Goal: Information Seeking & Learning: Learn about a topic

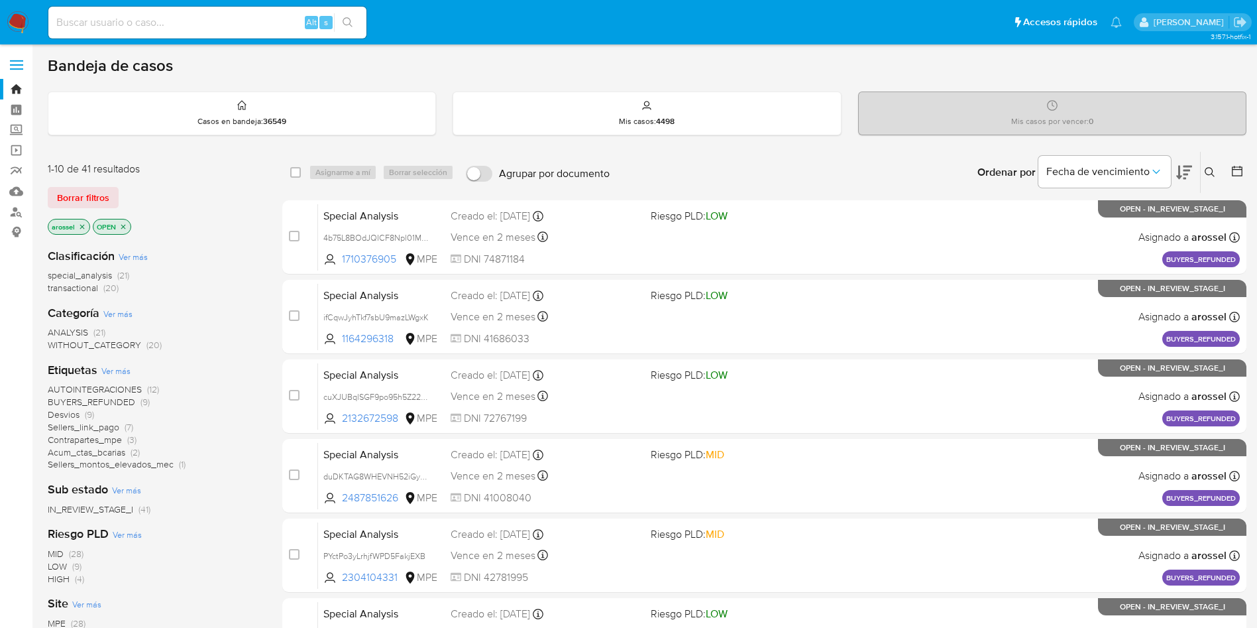
click at [1240, 174] on icon at bounding box center [1237, 170] width 13 height 13
click at [1238, 174] on icon at bounding box center [1237, 170] width 13 height 13
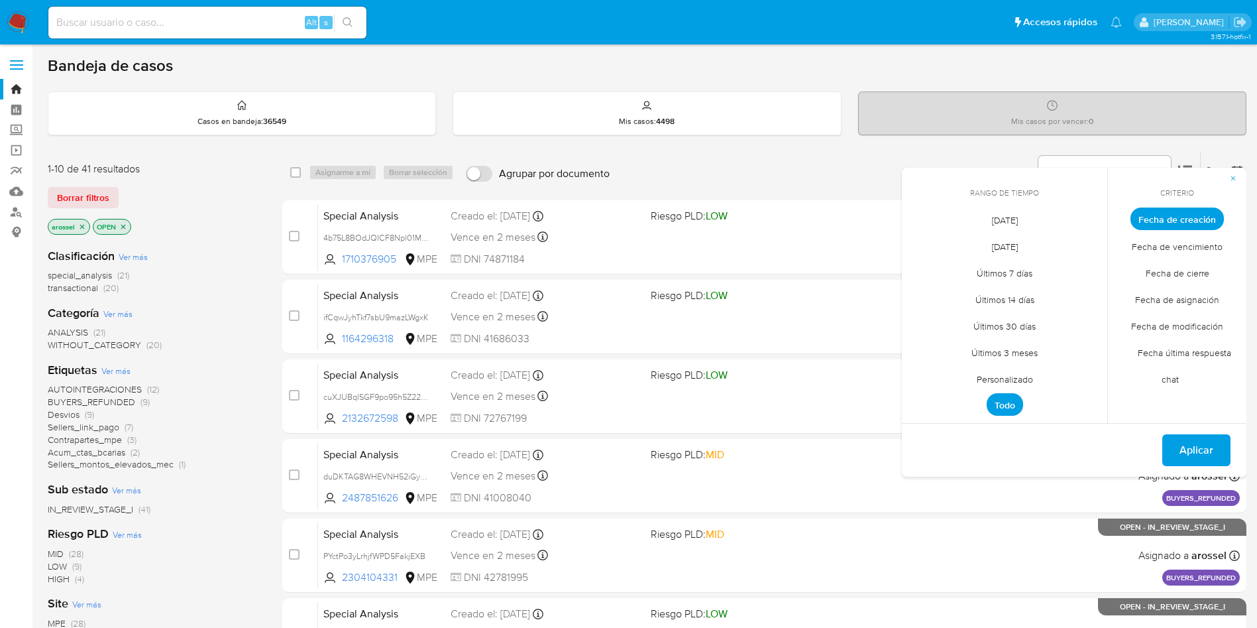
click at [1011, 216] on span "[DATE]" at bounding box center [1005, 219] width 54 height 27
click at [1178, 282] on span "Fecha de cierre" at bounding box center [1177, 272] width 91 height 27
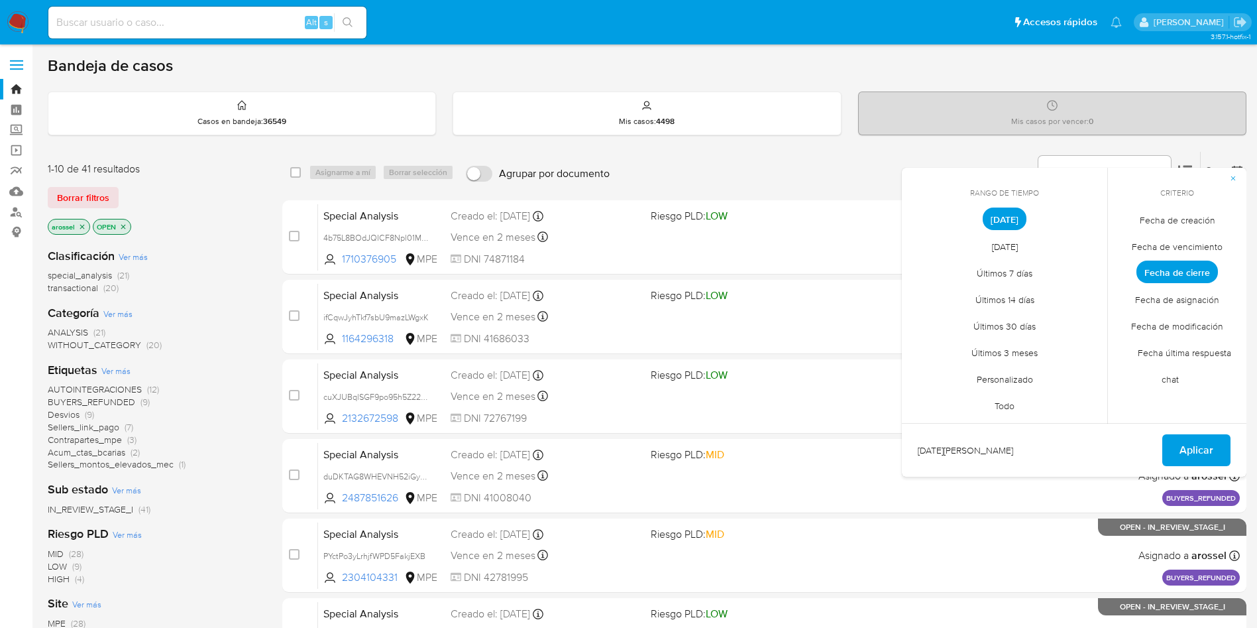
click at [1184, 353] on span "Fecha última respuesta chat" at bounding box center [1177, 366] width 107 height 54
click at [1013, 376] on span "Personalizado" at bounding box center [1005, 378] width 84 height 27
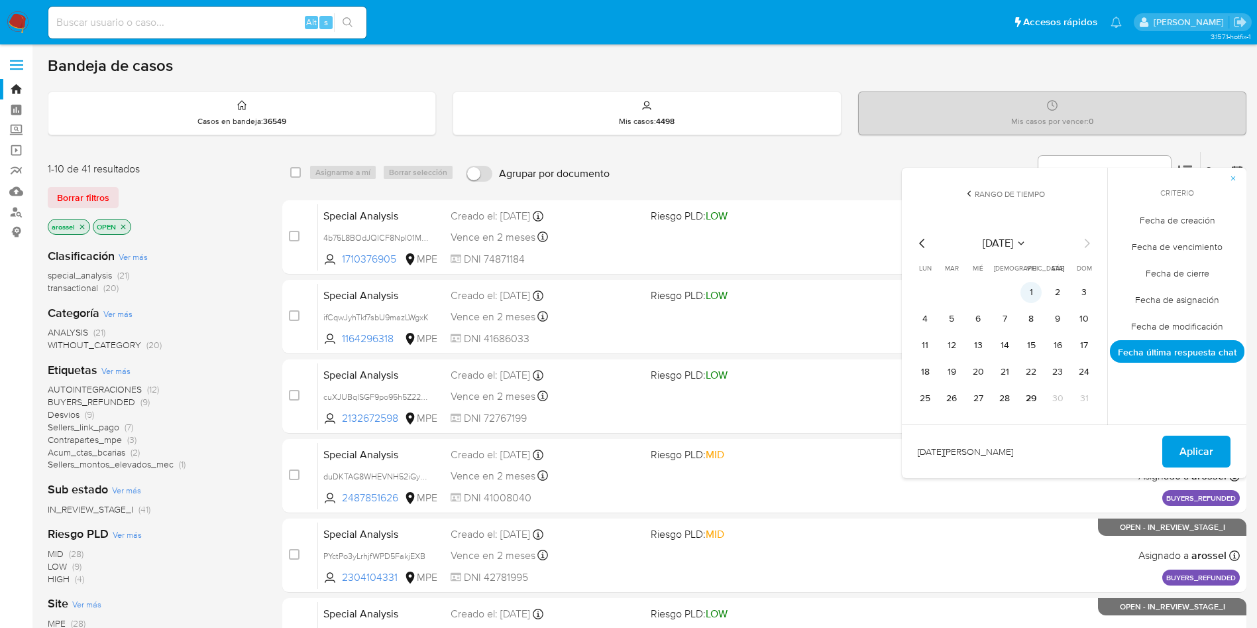
click at [1033, 288] on button "1" at bounding box center [1031, 292] width 21 height 21
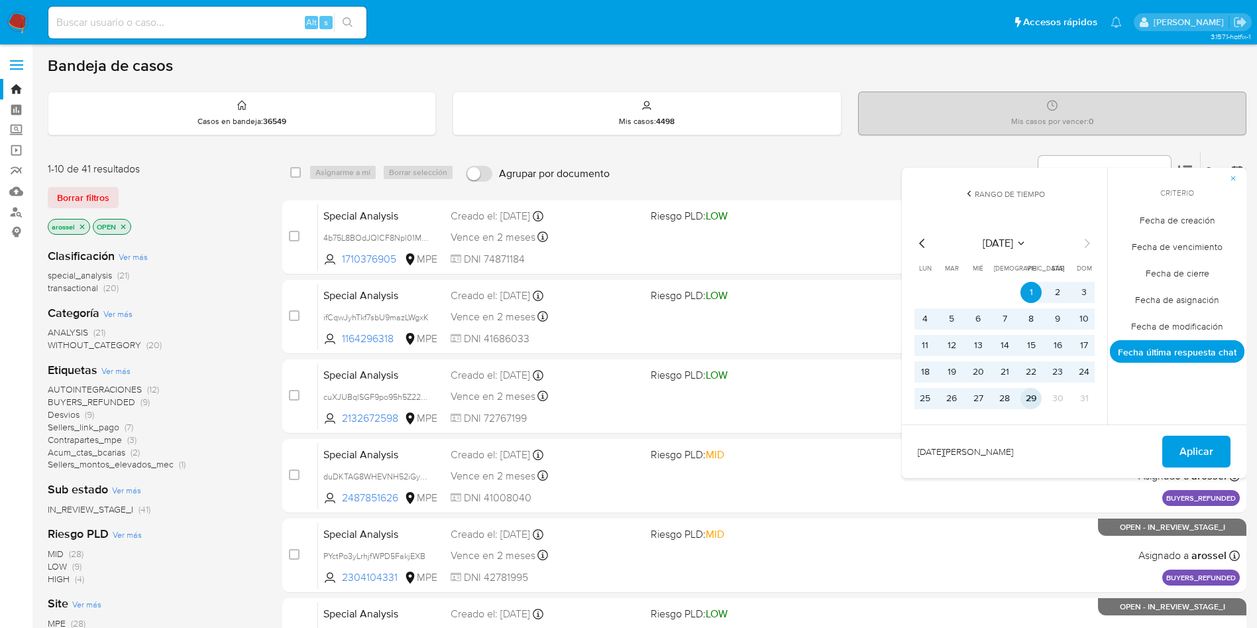
click at [1034, 396] on button "29" at bounding box center [1031, 398] width 21 height 21
click at [1180, 282] on span "Fecha de cierre" at bounding box center [1177, 272] width 91 height 27
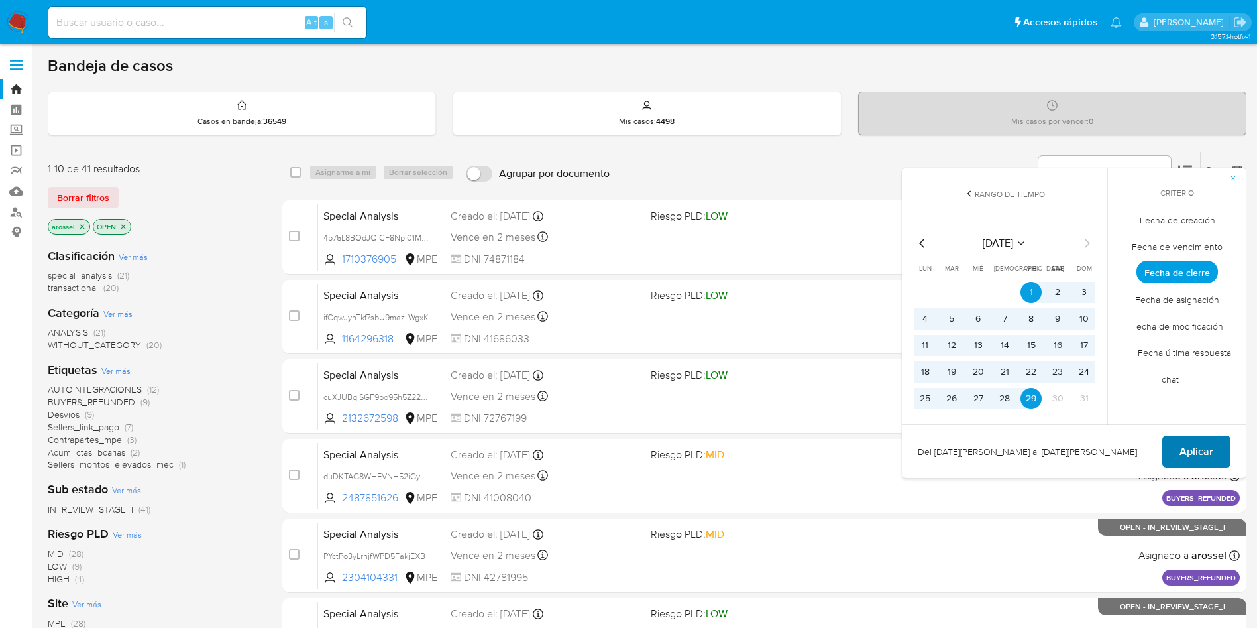
click at [1207, 445] on span "Aplicar" at bounding box center [1197, 451] width 34 height 29
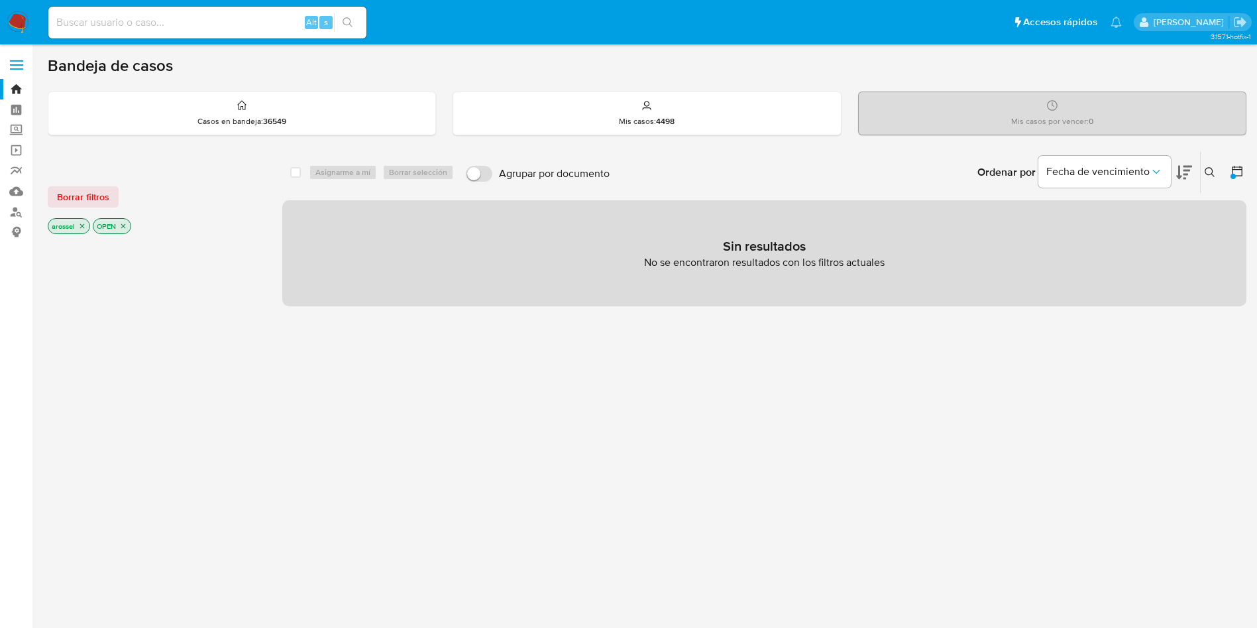
click at [125, 225] on icon "close-filter" at bounding box center [123, 226] width 8 height 8
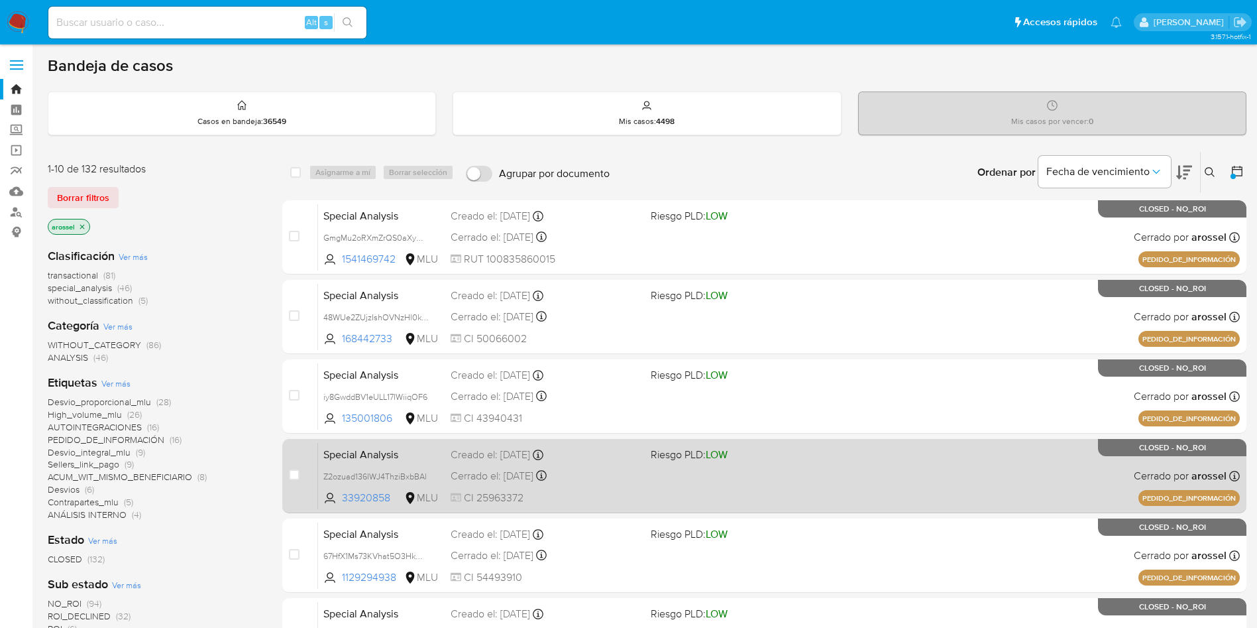
scroll to position [99, 0]
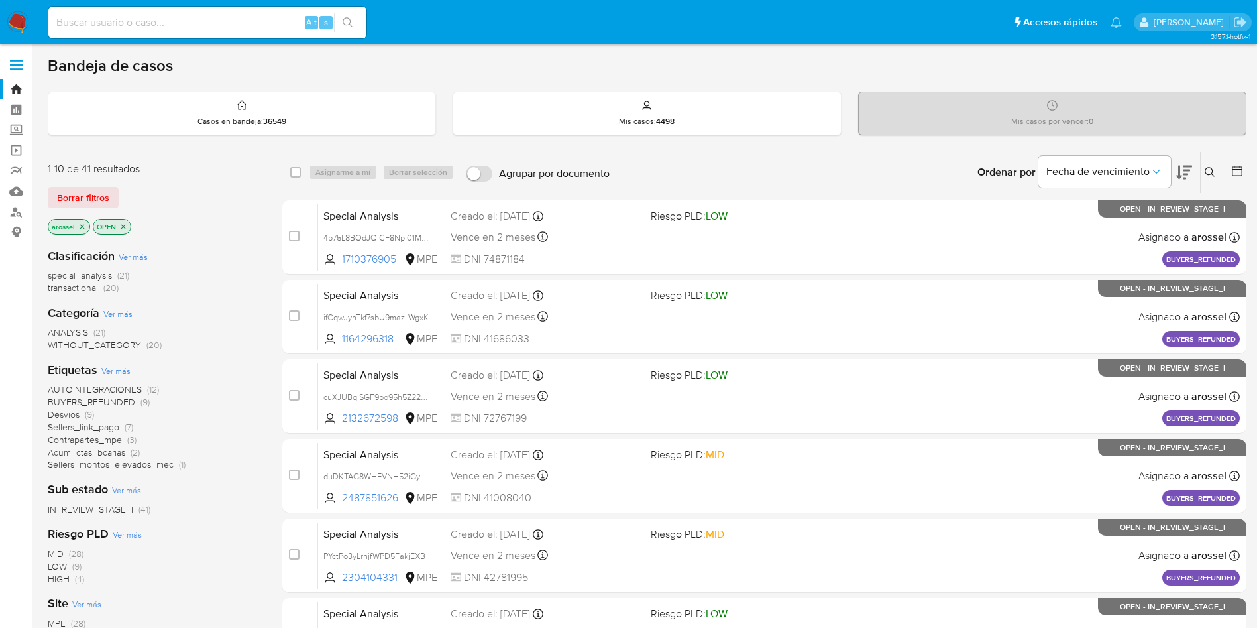
click at [221, 32] on div "Alt s" at bounding box center [207, 23] width 318 height 32
click at [213, 19] on input at bounding box center [207, 22] width 318 height 17
paste input "uQybxVBR6JYgTUUvkRPpcQN0"
type input "uQybxVBR6JYgTUUvkRPpcQN0"
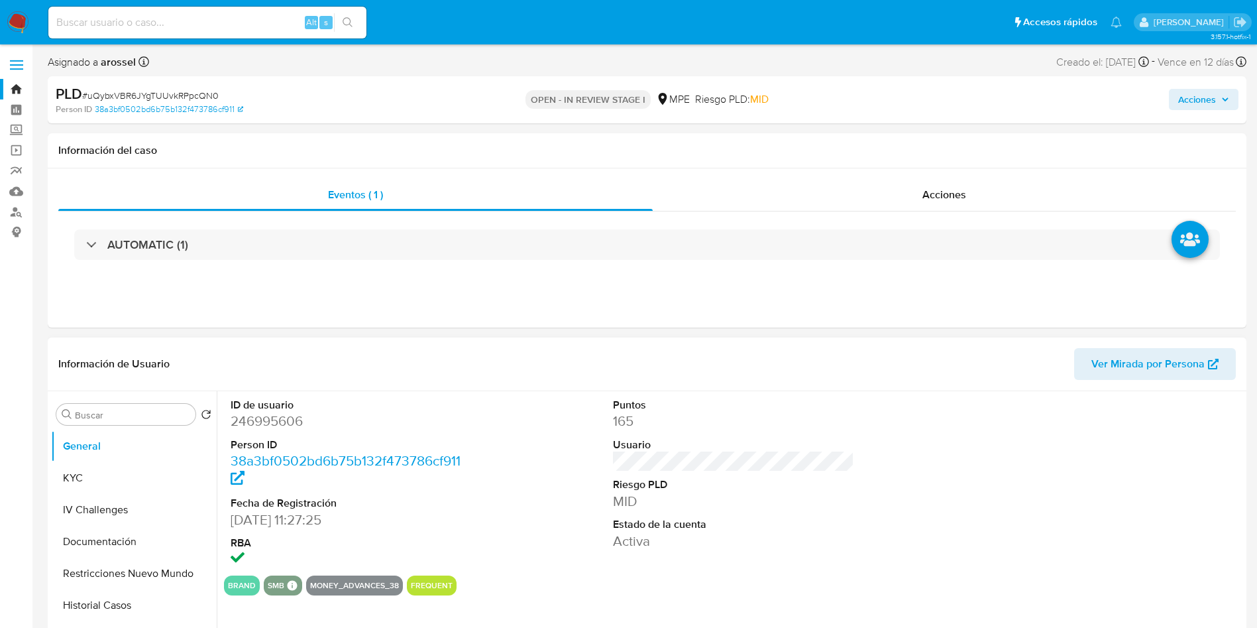
select select "10"
click at [1200, 363] on span "Ver Mirada por Persona" at bounding box center [1148, 364] width 113 height 32
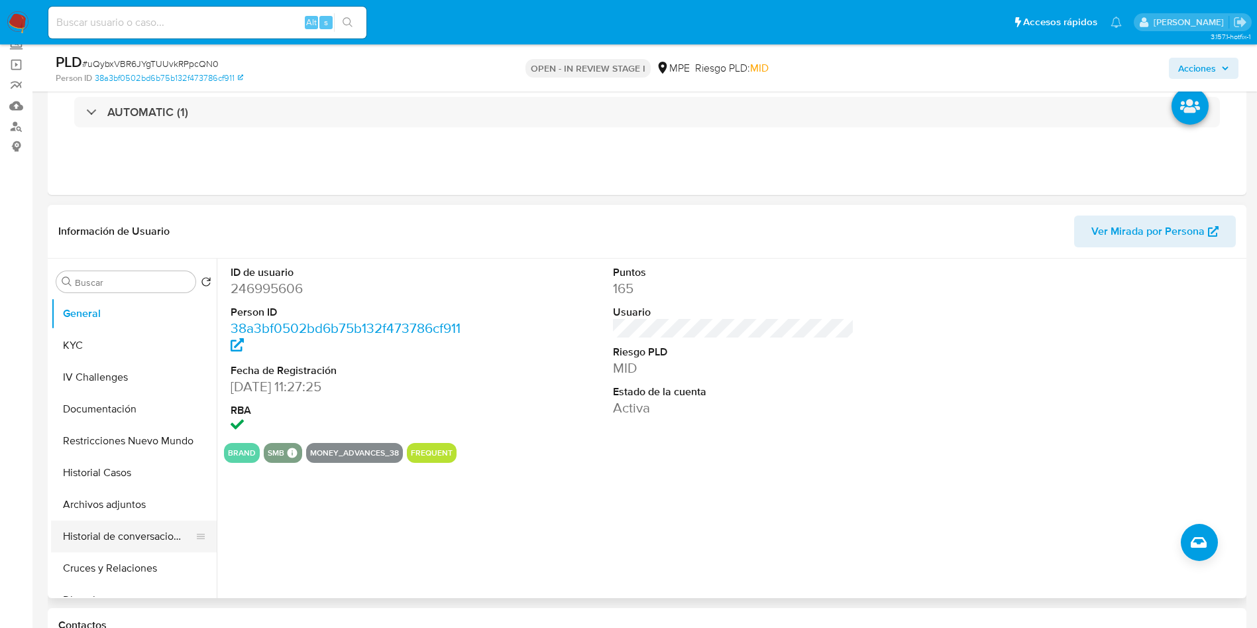
scroll to position [199, 0]
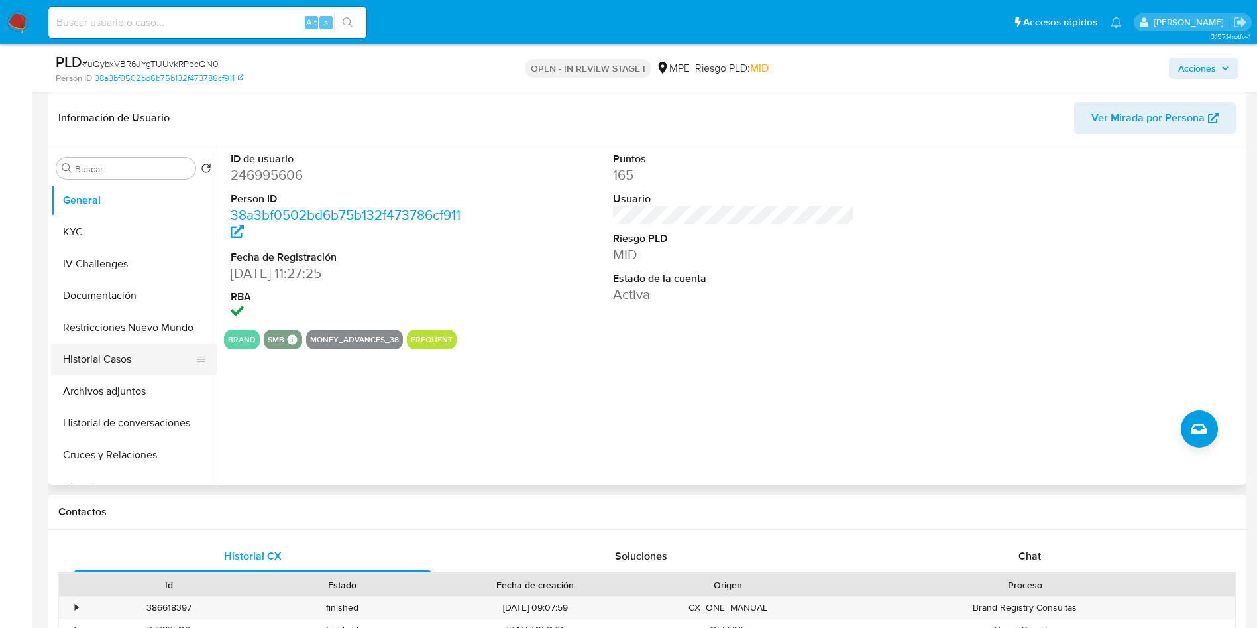
click at [137, 349] on button "Historial Casos" at bounding box center [128, 359] width 155 height 32
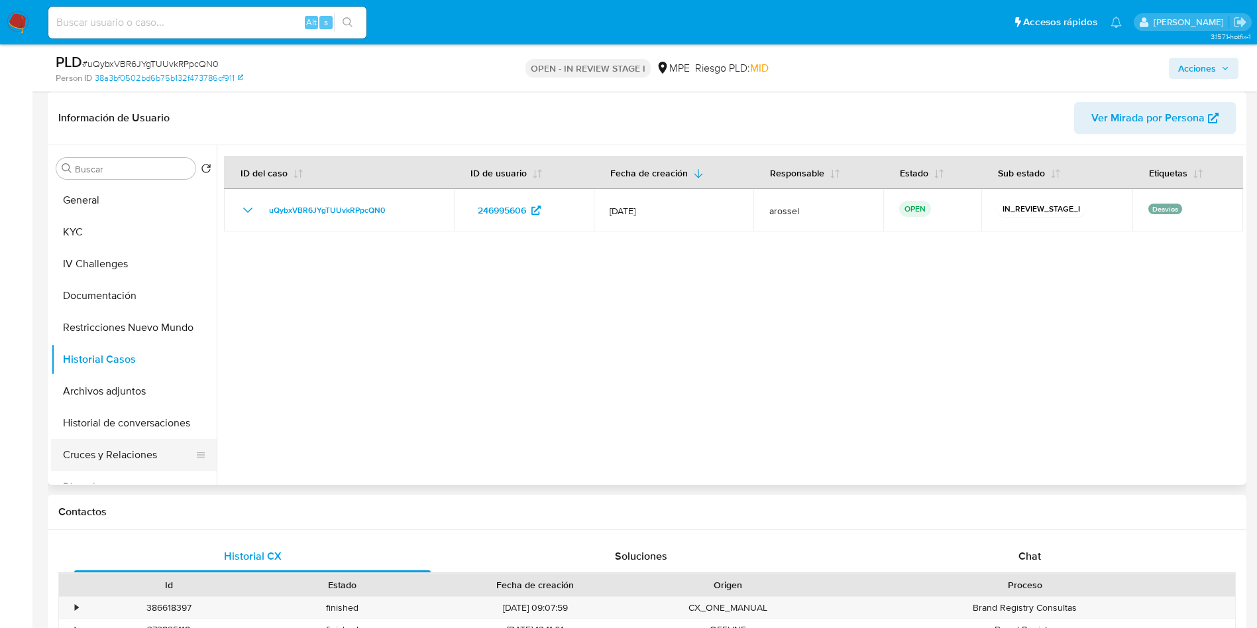
click at [78, 460] on button "Cruces y Relaciones" at bounding box center [128, 455] width 155 height 32
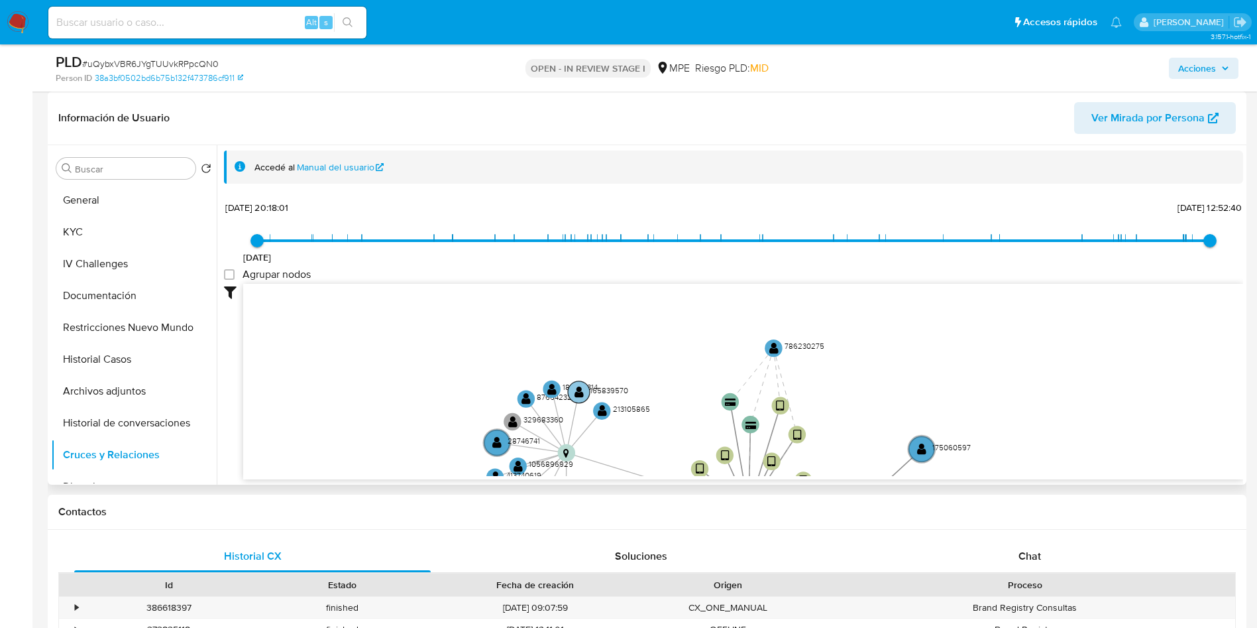
drag, startPoint x: 582, startPoint y: 325, endPoint x: 578, endPoint y: 349, distance: 24.2
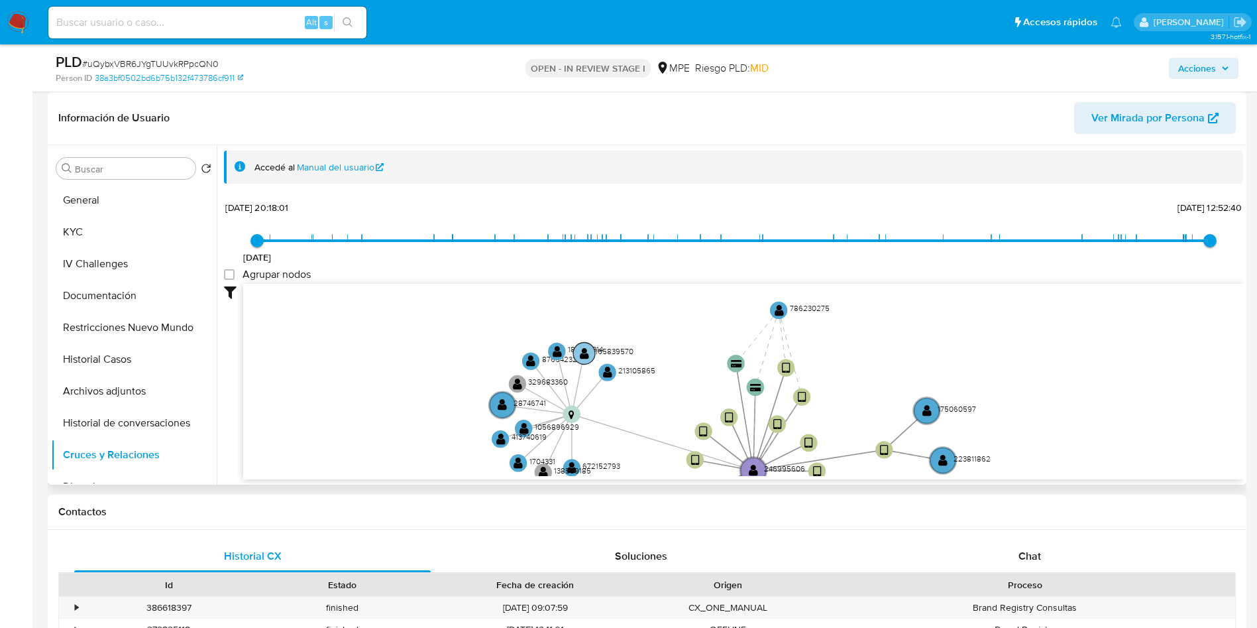
click at [578, 349] on circle at bounding box center [584, 353] width 22 height 22
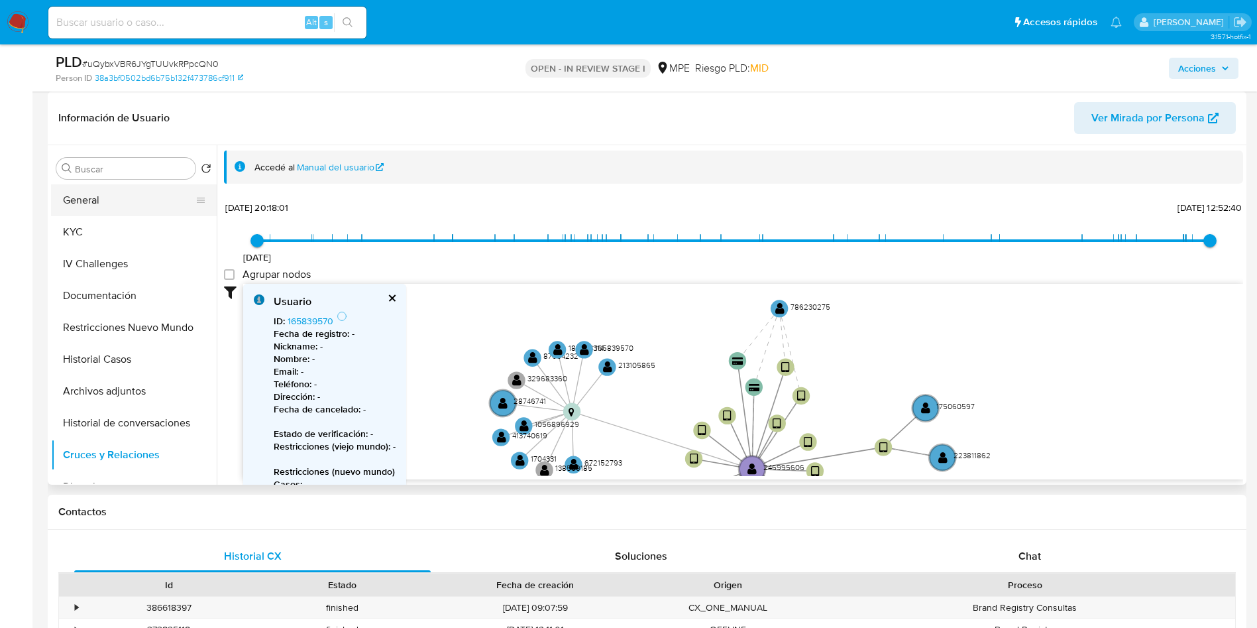
click at [97, 195] on button "General" at bounding box center [128, 200] width 155 height 32
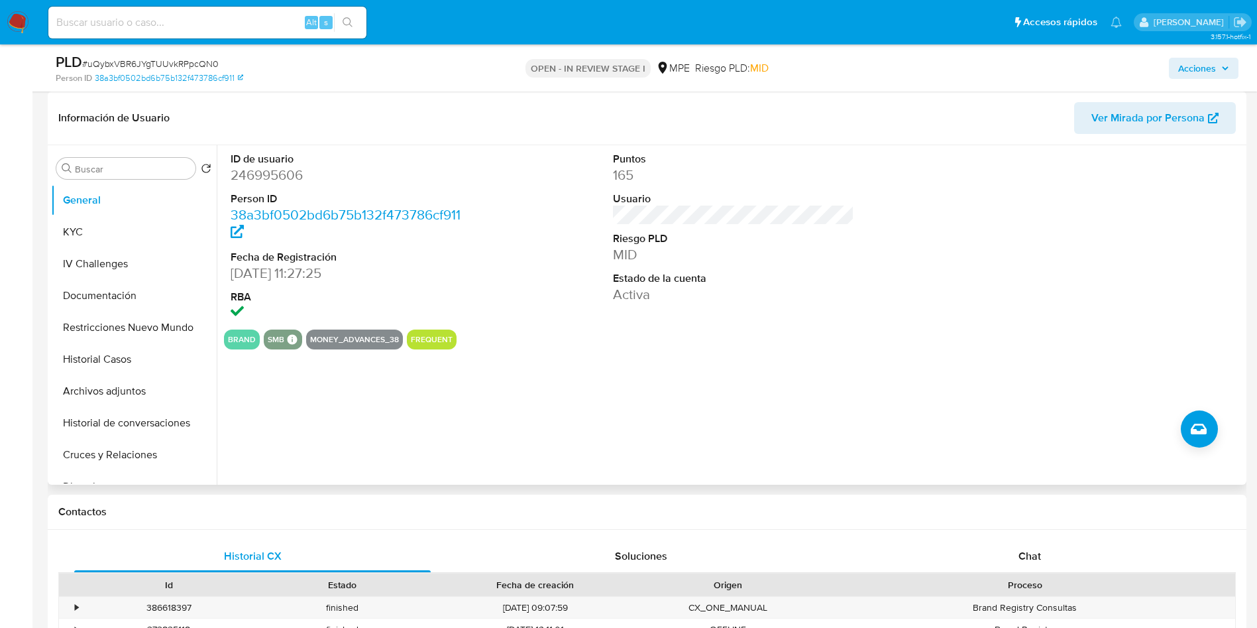
click at [705, 272] on dt "Estado de la cuenta" at bounding box center [734, 278] width 242 height 15
drag, startPoint x: 225, startPoint y: 271, endPoint x: 299, endPoint y: 280, distance: 74.1
click at [299, 280] on div "ID de usuario 246995606 Person ID 38a3bf0502bd6b75b132f473786cf911 Fecha de Reg…" at bounding box center [351, 237] width 255 height 184
copy dd "15/03/2017"
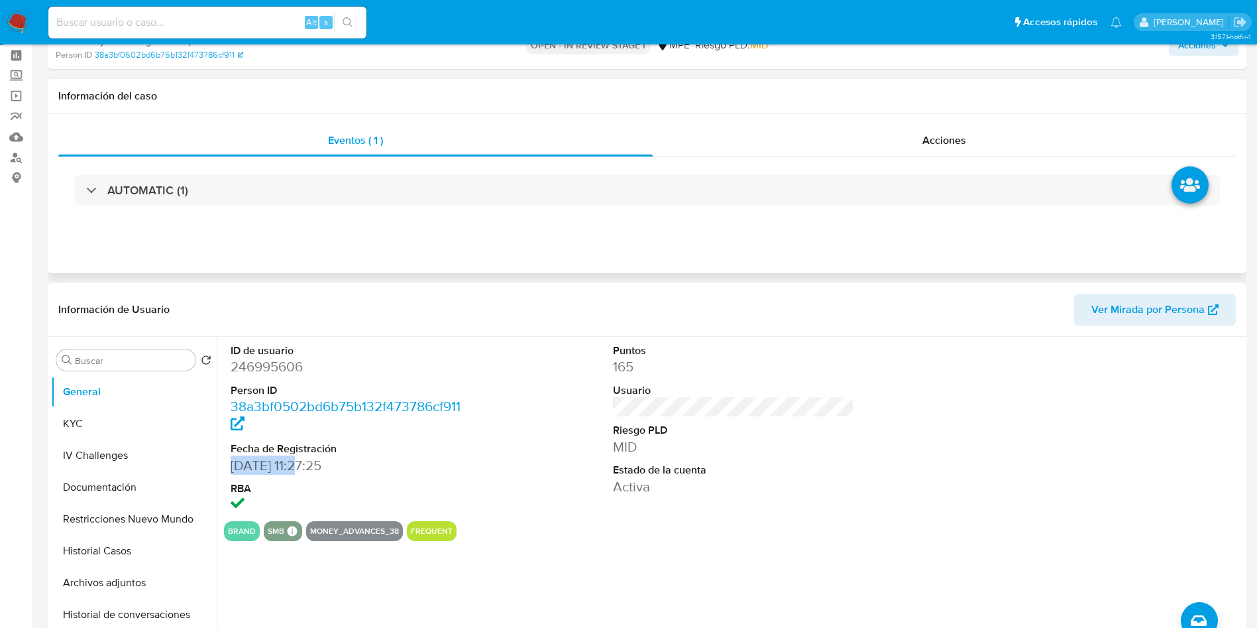
scroll to position [0, 0]
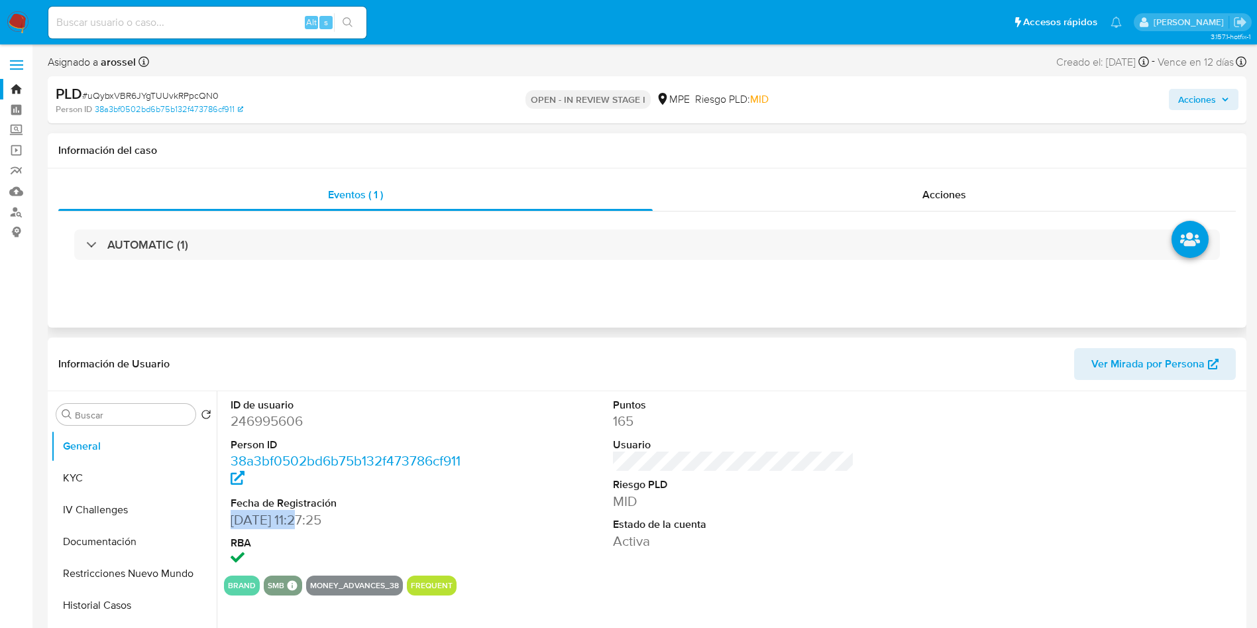
click at [391, 268] on div "AUTOMATIC (1)" at bounding box center [647, 244] width 1178 height 66
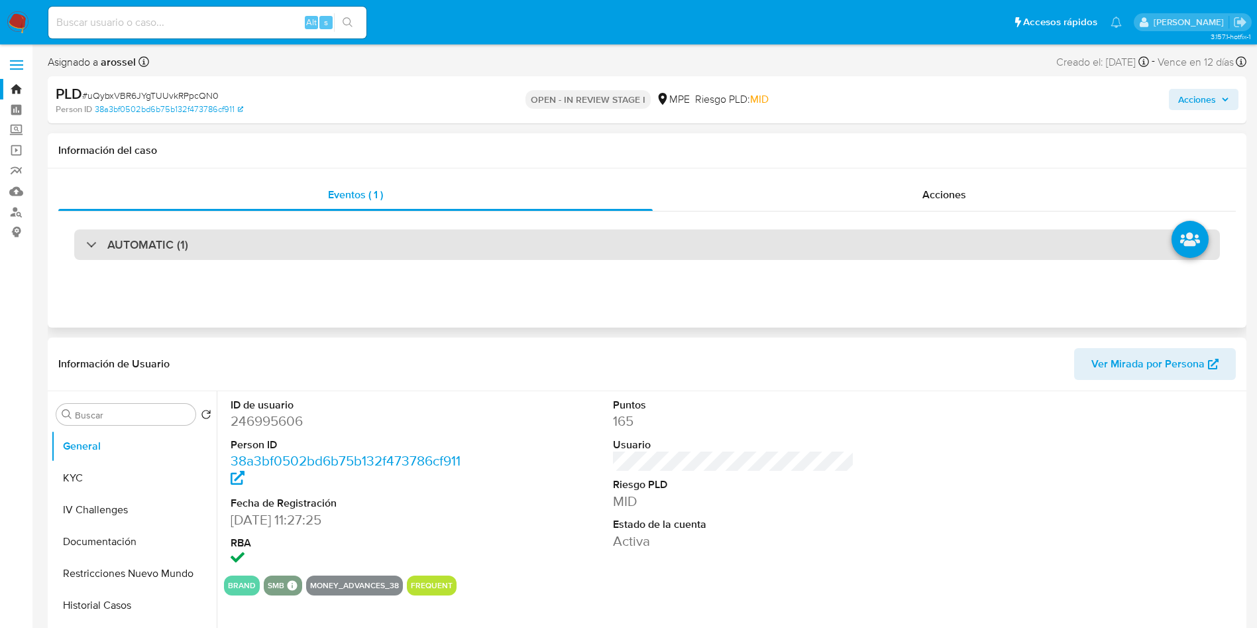
click at [392, 257] on div "AUTOMATIC (1)" at bounding box center [647, 244] width 1146 height 30
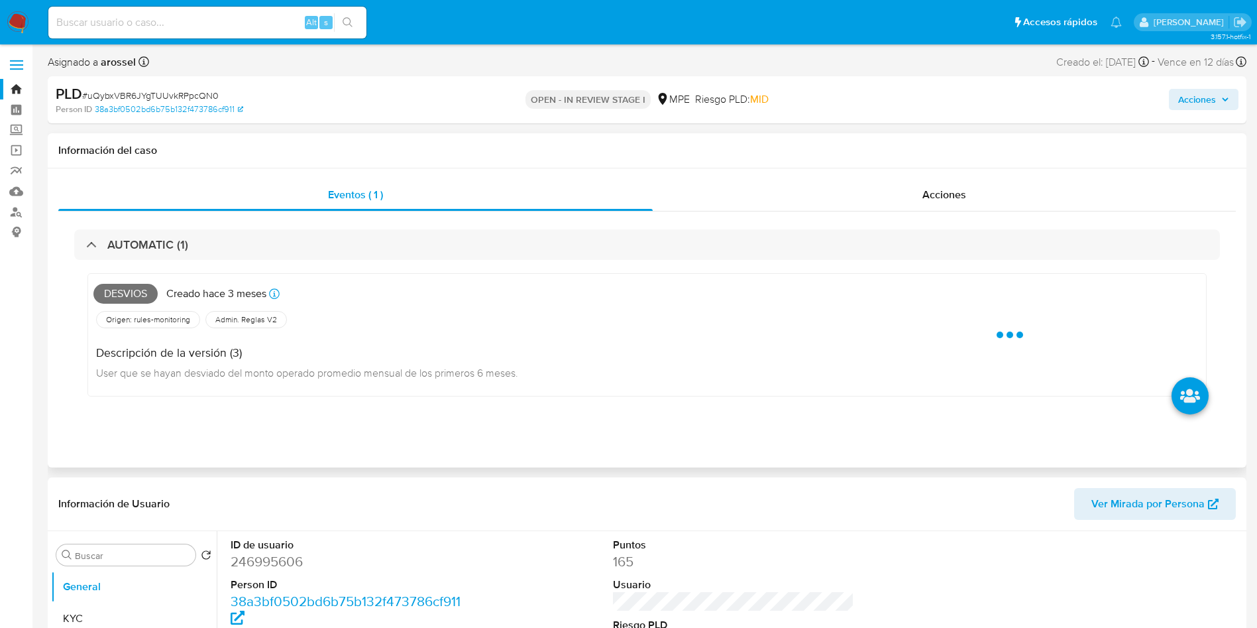
click at [125, 293] on span "Desvios" at bounding box center [125, 294] width 64 height 20
copy span "Desvios"
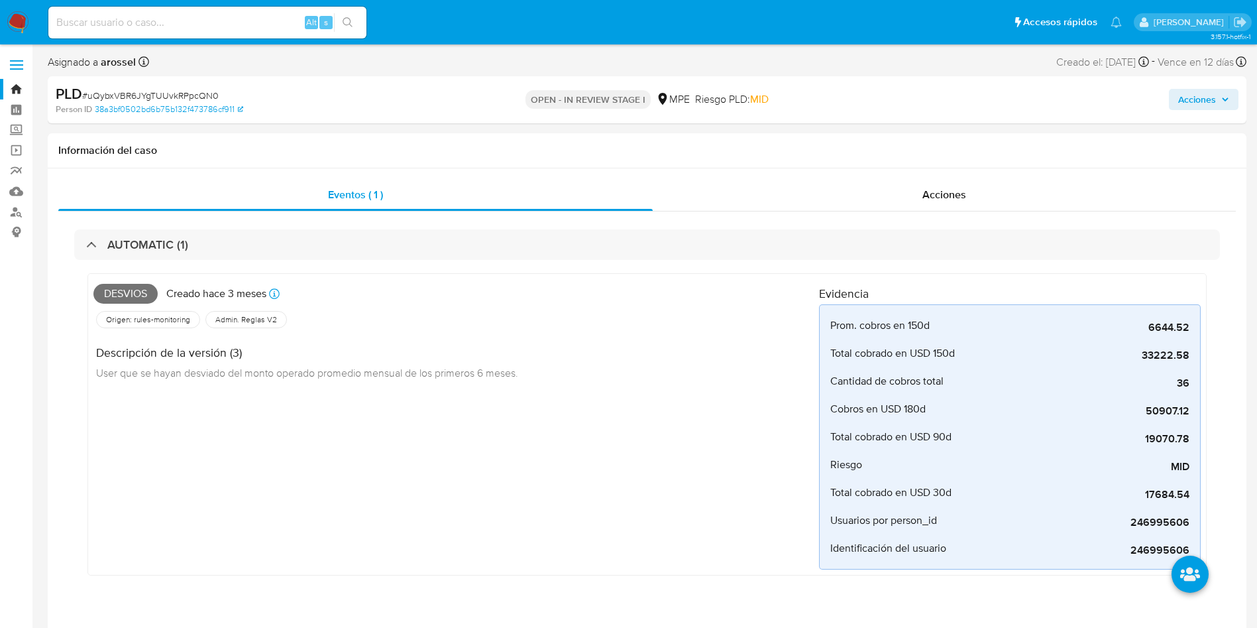
click at [193, 87] on div "PLD # uQybxVBR6JYgTUUvkRPpcQN0" at bounding box center [251, 94] width 390 height 20
click at [194, 95] on span "# uQybxVBR6JYgTUUvkRPpcQN0" at bounding box center [150, 95] width 137 height 13
copy span "uQybxVBR6JYgTUUvkRPpcQN0"
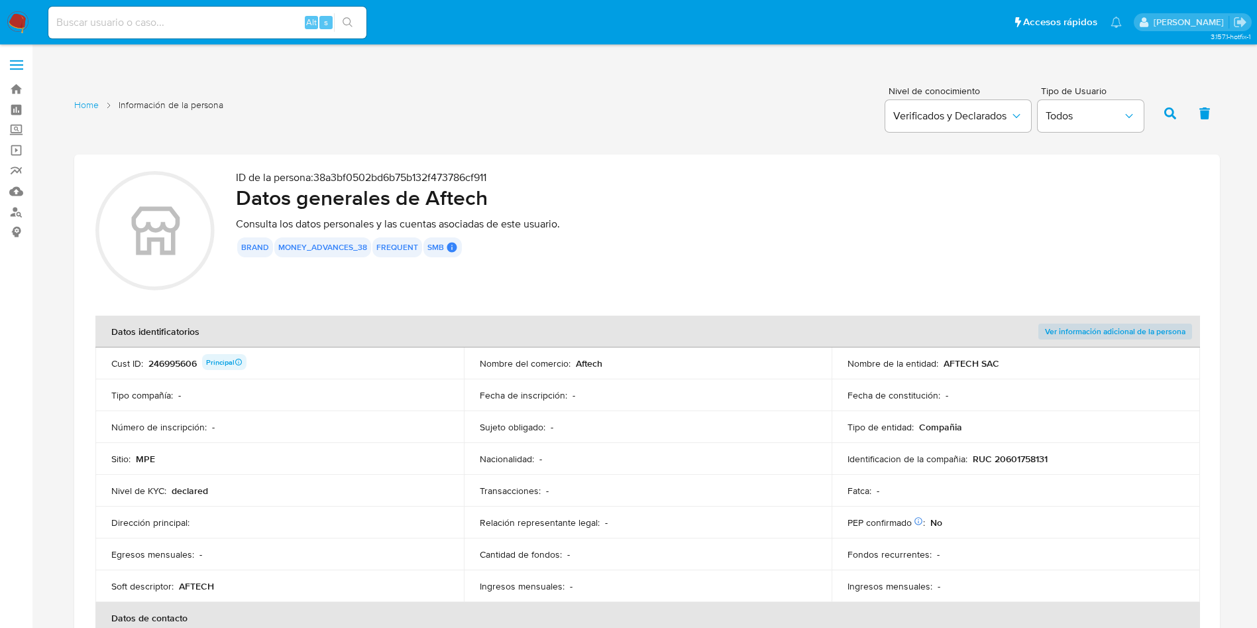
click at [647, 322] on th "Datos identificatorios" at bounding box center [463, 331] width 736 height 32
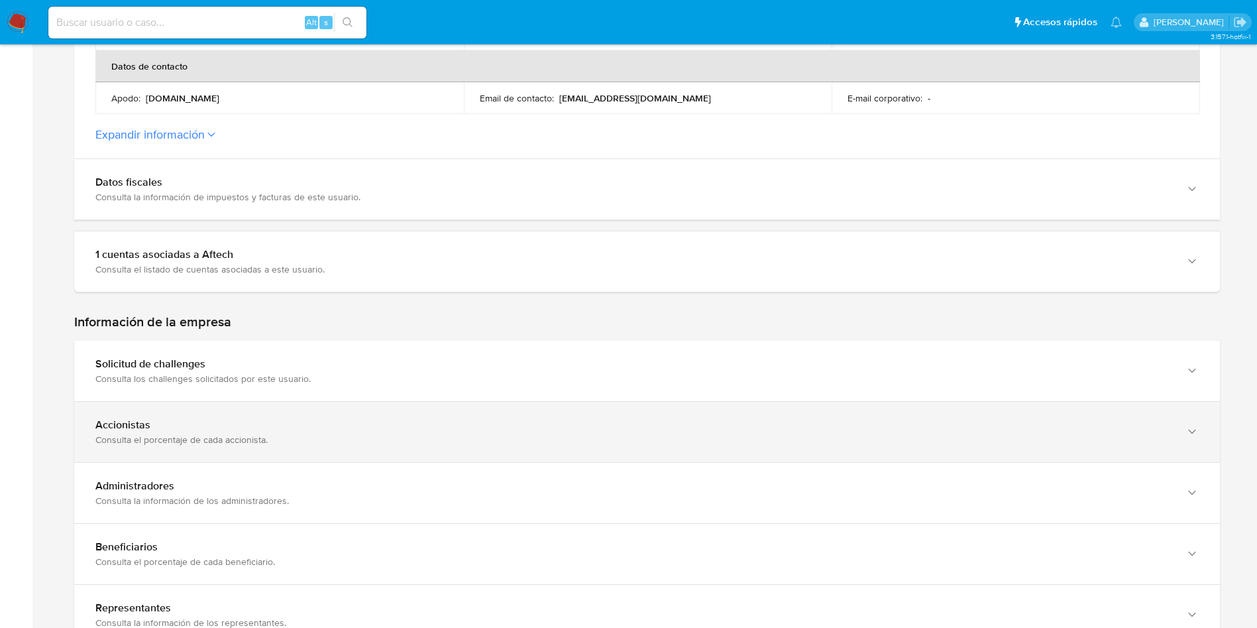
scroll to position [597, 0]
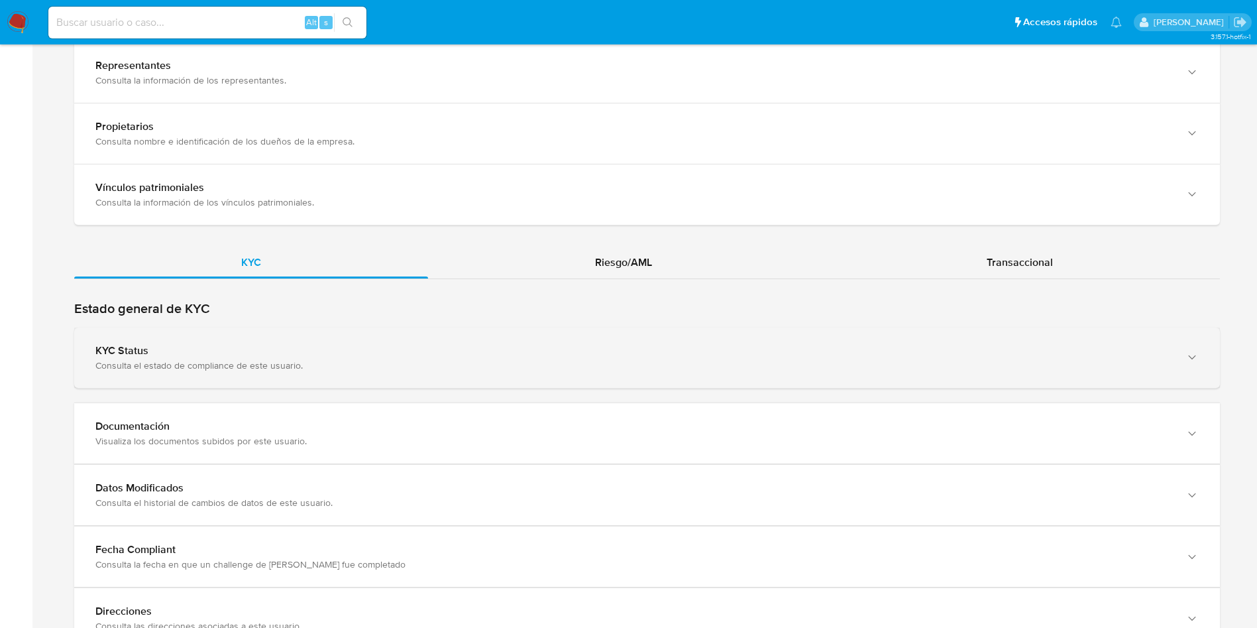
click at [385, 342] on div "KYC Status Consulta el estado de compliance de este usuario." at bounding box center [647, 357] width 1146 height 60
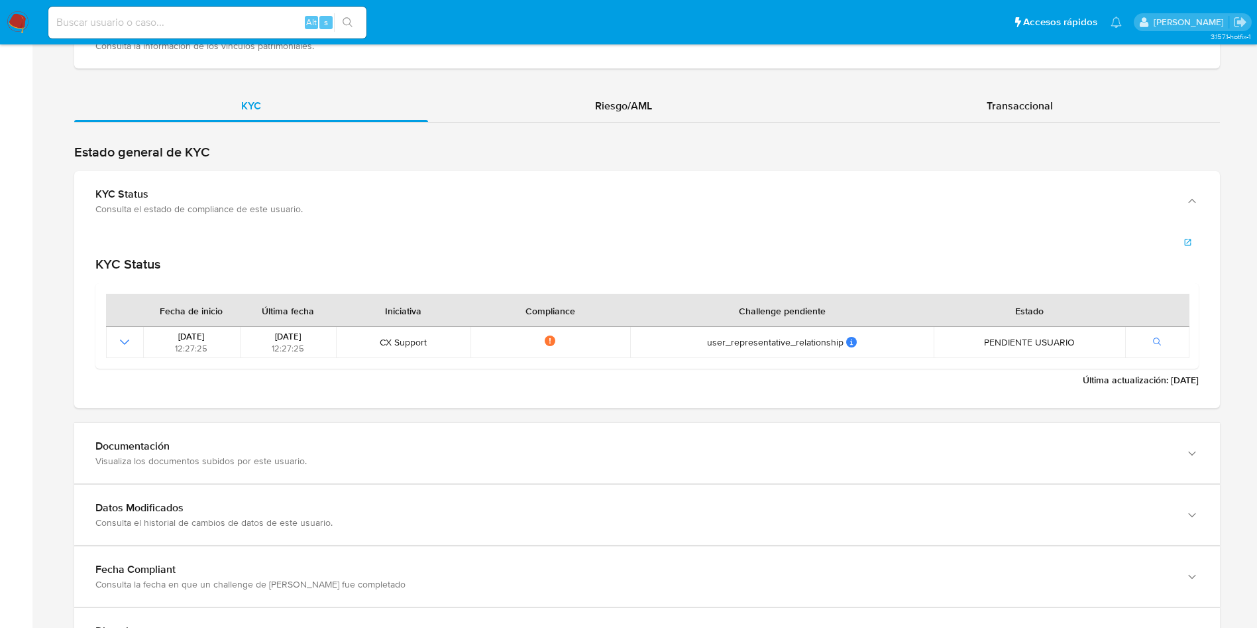
scroll to position [1292, 0]
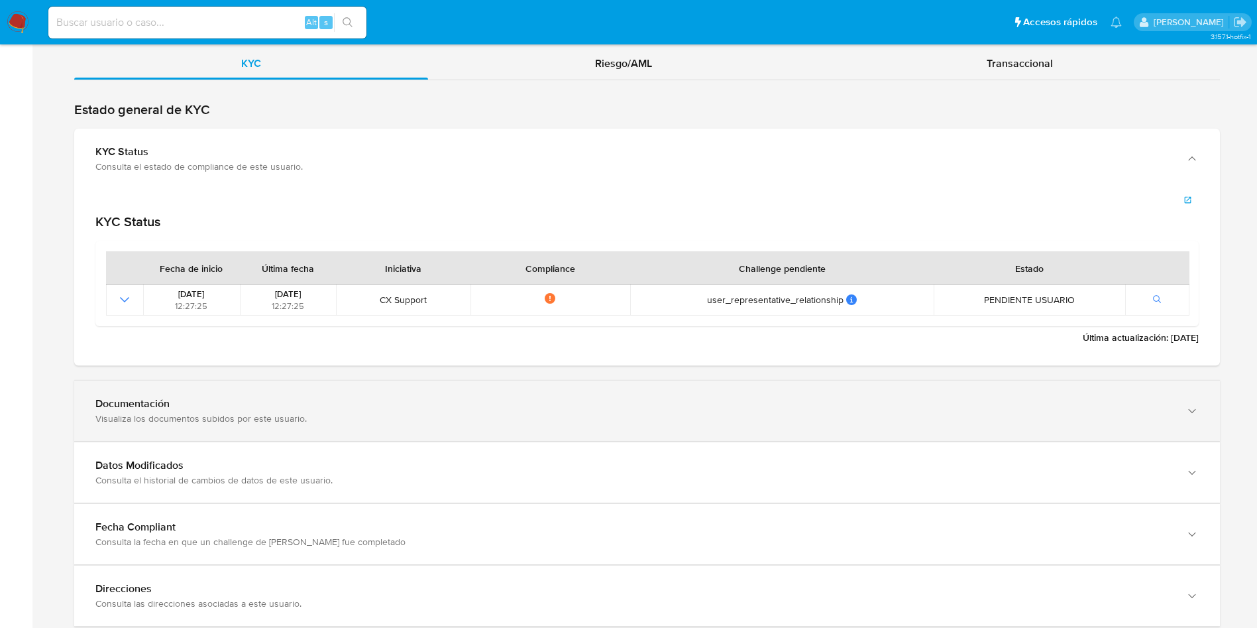
click at [313, 410] on div "Documentación" at bounding box center [633, 403] width 1077 height 13
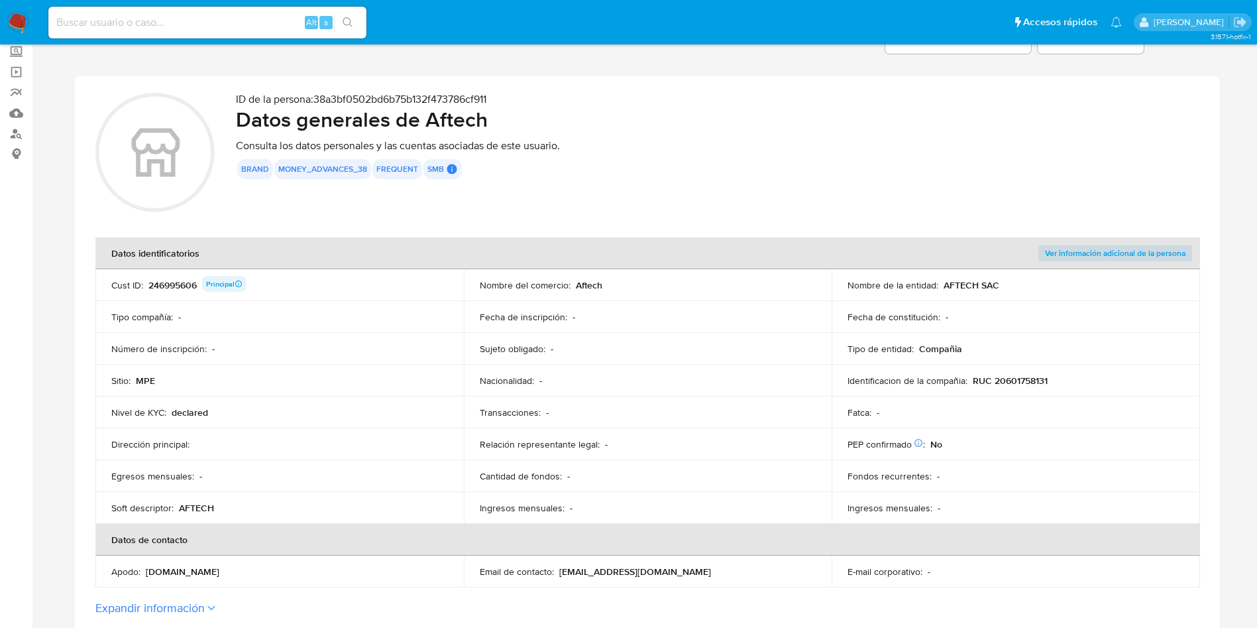
scroll to position [0, 0]
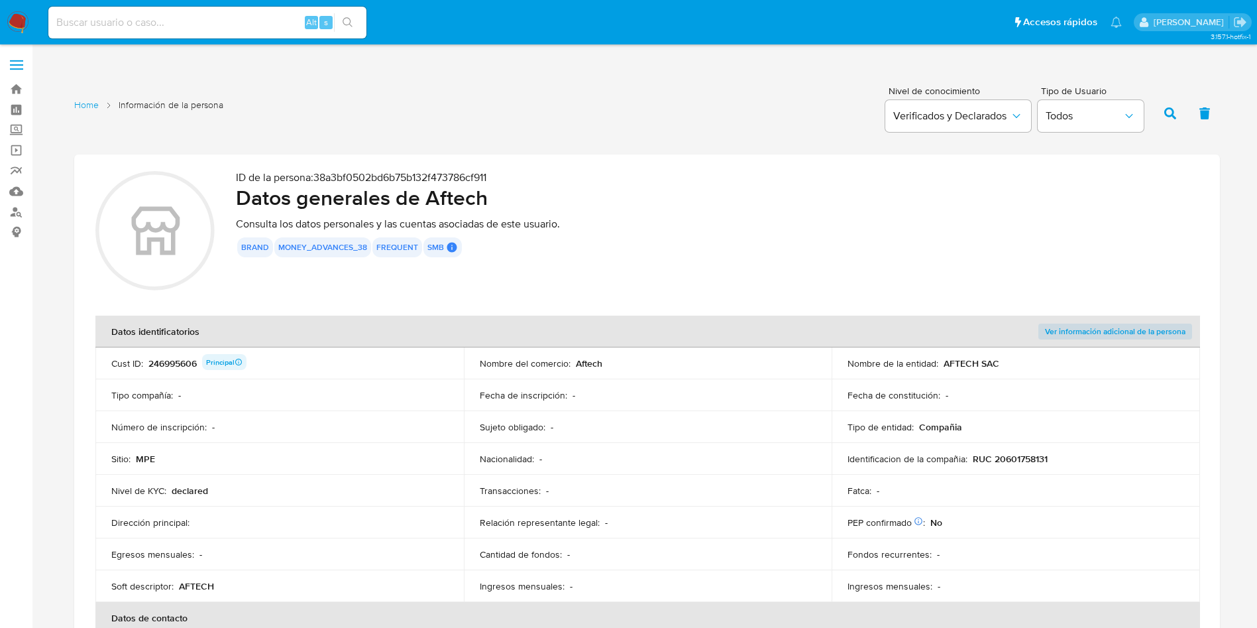
click at [172, 363] on div "246995606 Principal" at bounding box center [197, 363] width 98 height 19
click at [180, 365] on div "246995606 Principal" at bounding box center [197, 363] width 98 height 19
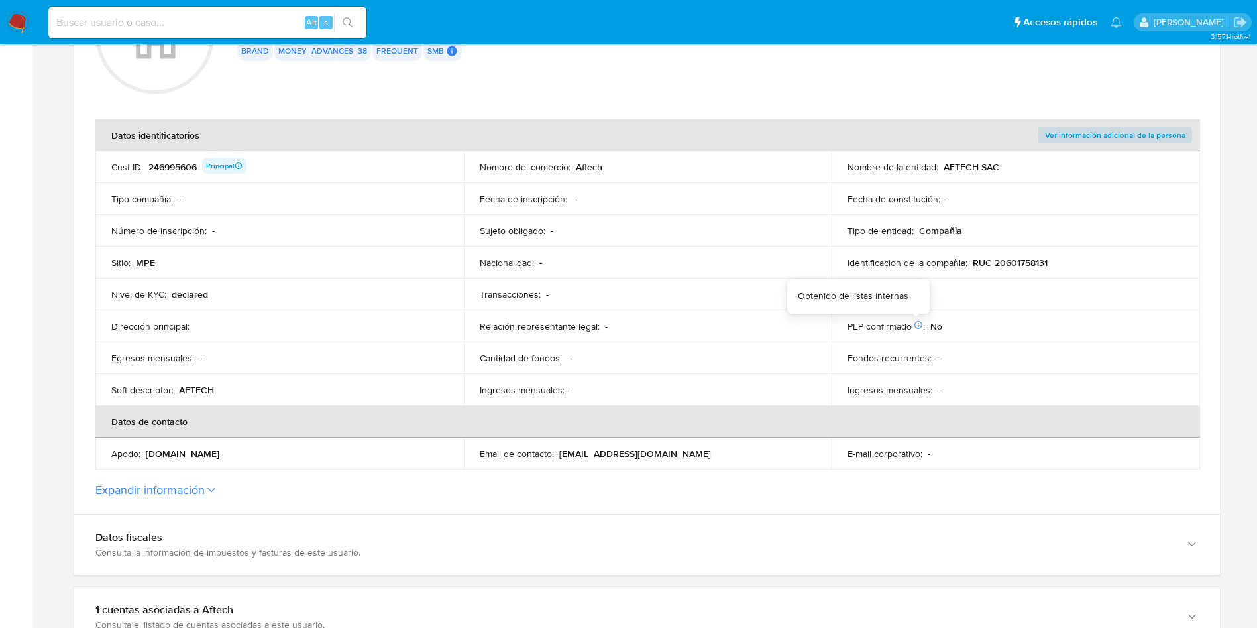
scroll to position [99, 0]
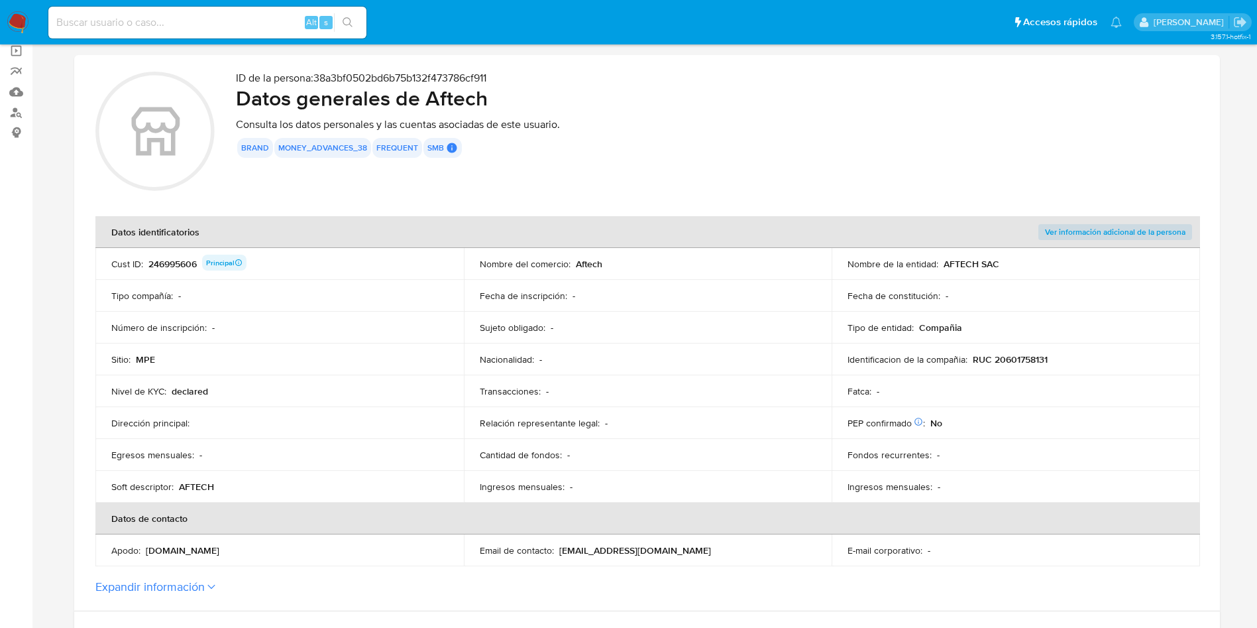
click at [1041, 361] on p "RUC 20601758131" at bounding box center [1010, 359] width 75 height 12
drag, startPoint x: 947, startPoint y: 262, endPoint x: 968, endPoint y: 260, distance: 20.6
click at [987, 261] on p "AFTECH SAC" at bounding box center [972, 264] width 56 height 12
drag, startPoint x: 943, startPoint y: 264, endPoint x: 1000, endPoint y: 265, distance: 57.0
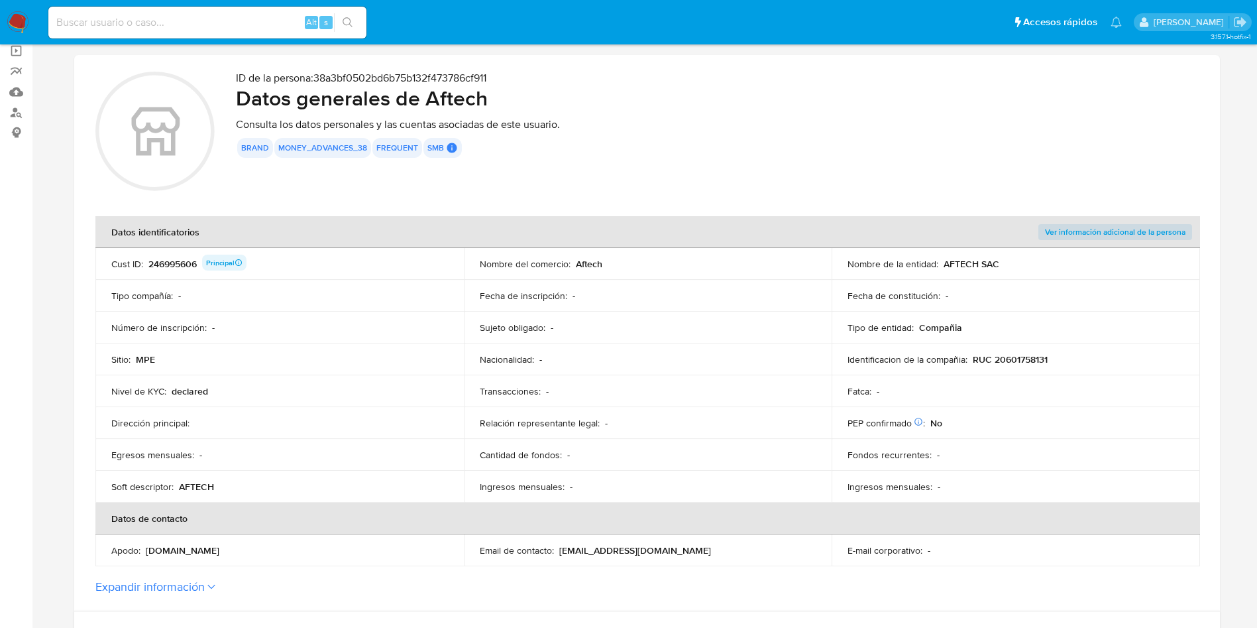
click at [1000, 265] on div "Nombre de la entidad : AFTECH SAC" at bounding box center [1016, 264] width 337 height 12
drag, startPoint x: 974, startPoint y: 361, endPoint x: 1090, endPoint y: 361, distance: 116.0
click at [1090, 361] on div "Identificacion de la compañia : RUC 20601758131" at bounding box center [1016, 359] width 337 height 12
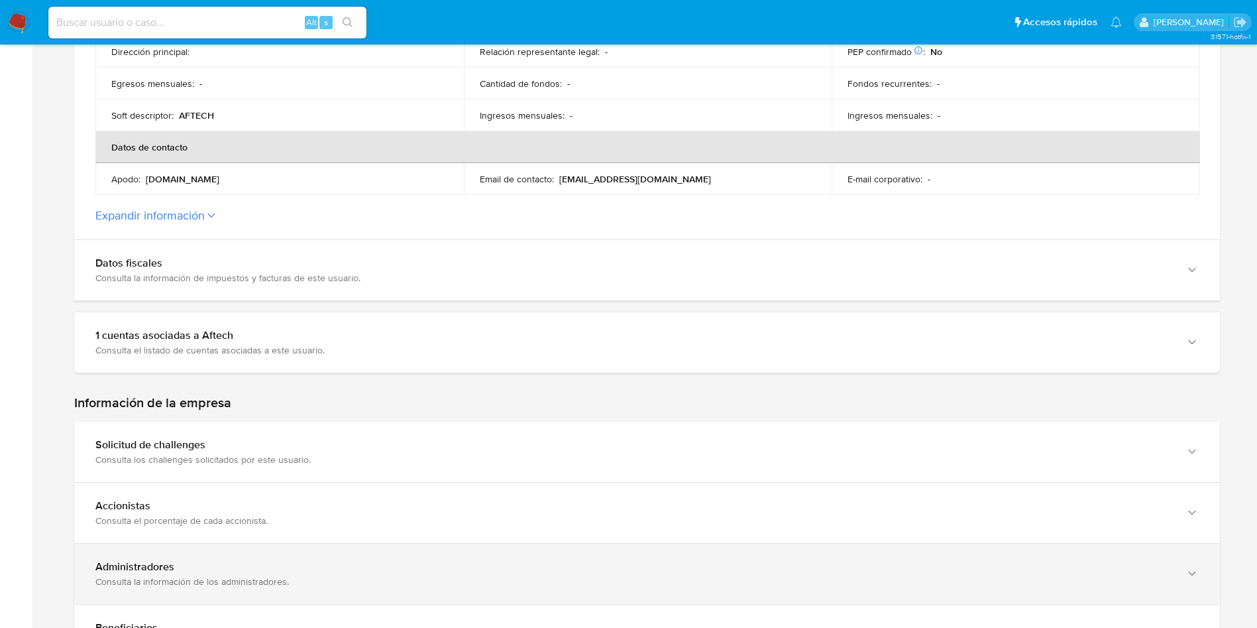
scroll to position [597, 0]
